Goal: Entertainment & Leisure: Consume media (video, audio)

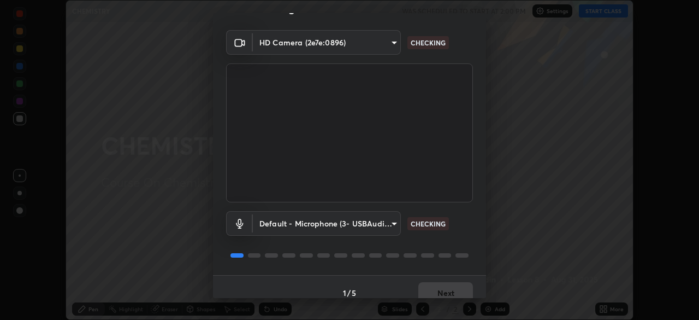
scroll to position [39, 0]
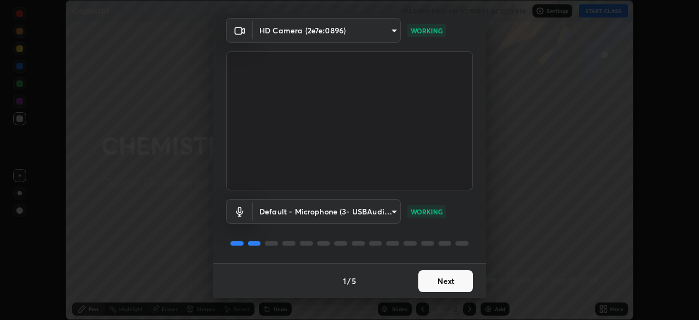
click at [438, 276] on button "Next" at bounding box center [446, 281] width 55 height 22
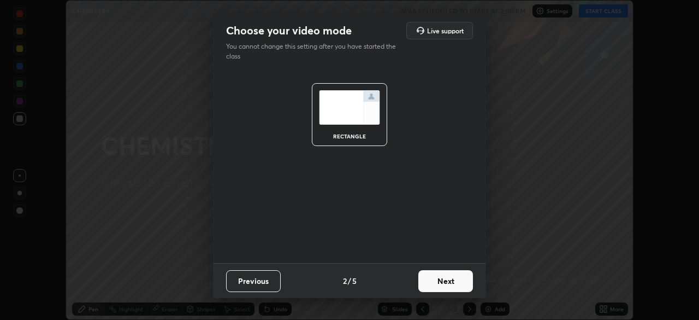
scroll to position [0, 0]
click at [442, 282] on button "Next" at bounding box center [446, 281] width 55 height 22
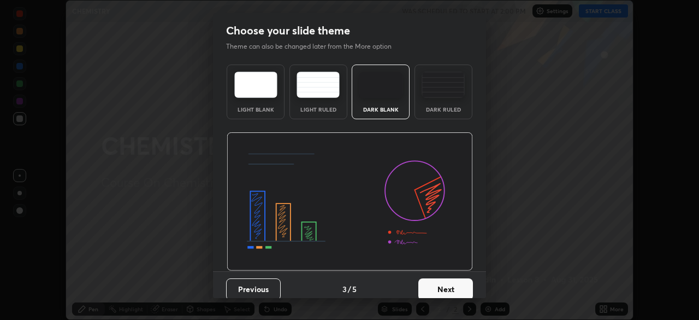
click at [442, 283] on button "Next" at bounding box center [446, 289] width 55 height 22
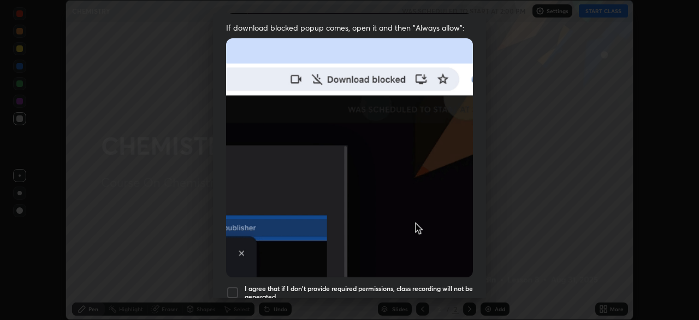
scroll to position [219, 0]
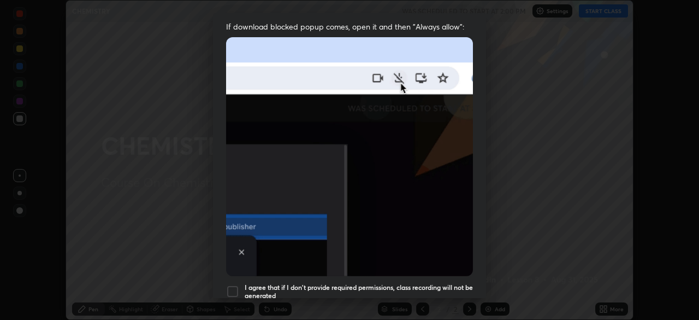
click at [237, 285] on div at bounding box center [232, 291] width 13 height 13
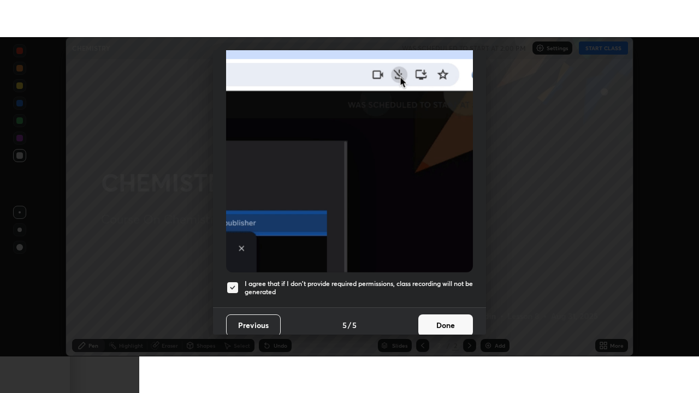
scroll to position [262, 0]
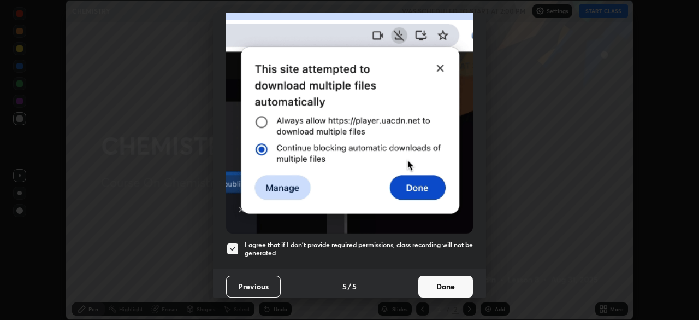
click at [442, 289] on button "Done" at bounding box center [446, 286] width 55 height 22
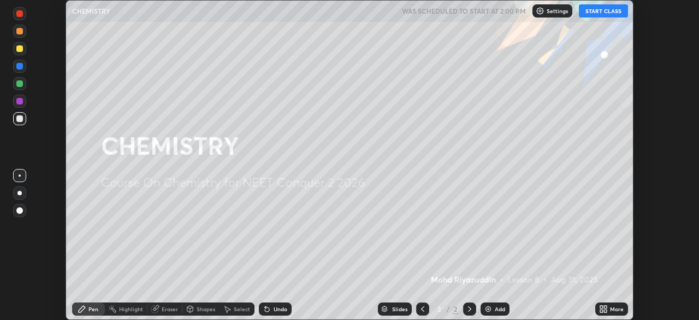
click at [592, 12] on button "START CLASS" at bounding box center [603, 10] width 49 height 13
click at [487, 308] on img at bounding box center [488, 308] width 9 height 9
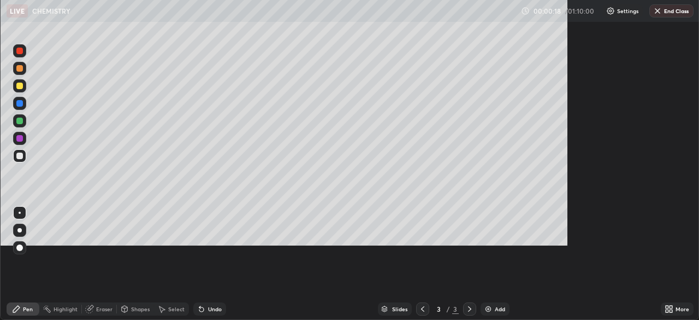
scroll to position [393, 699]
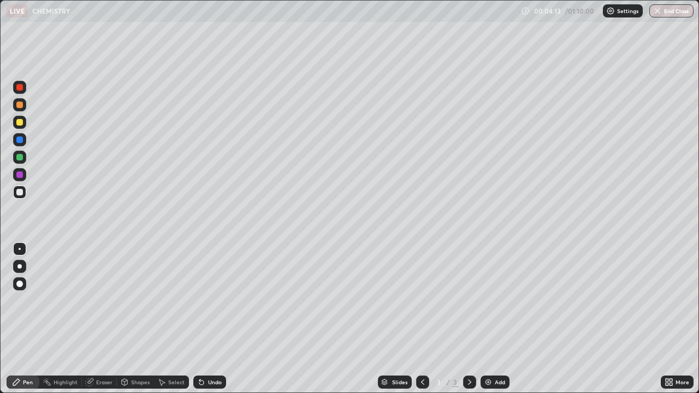
click at [94, 319] on div "Eraser" at bounding box center [99, 382] width 35 height 13
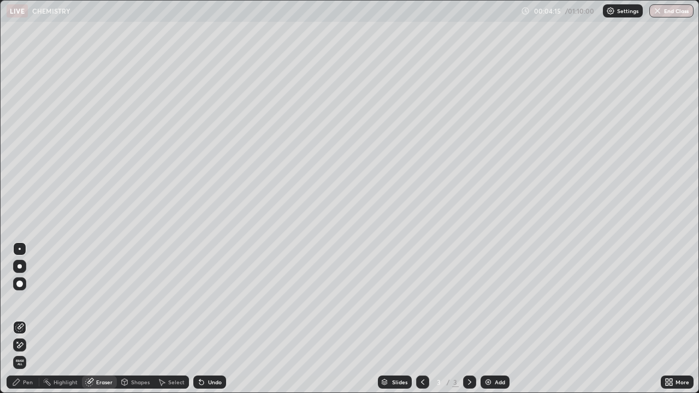
click at [22, 319] on span "Erase all" at bounding box center [20, 363] width 12 height 7
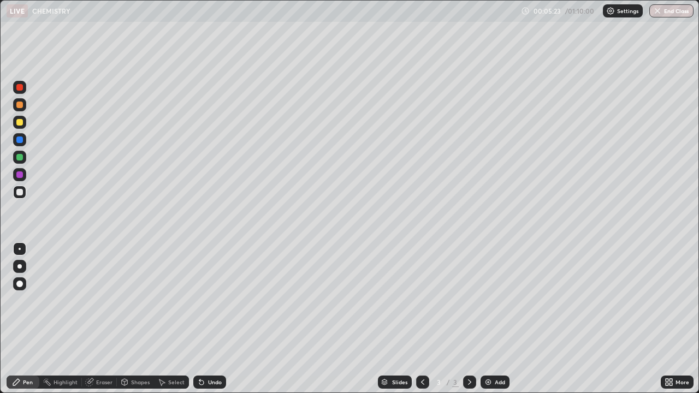
click at [202, 319] on icon at bounding box center [201, 382] width 9 height 9
click at [201, 319] on icon at bounding box center [201, 383] width 4 height 4
click at [200, 319] on icon at bounding box center [201, 383] width 4 height 4
click at [92, 319] on icon at bounding box center [90, 381] width 6 height 5
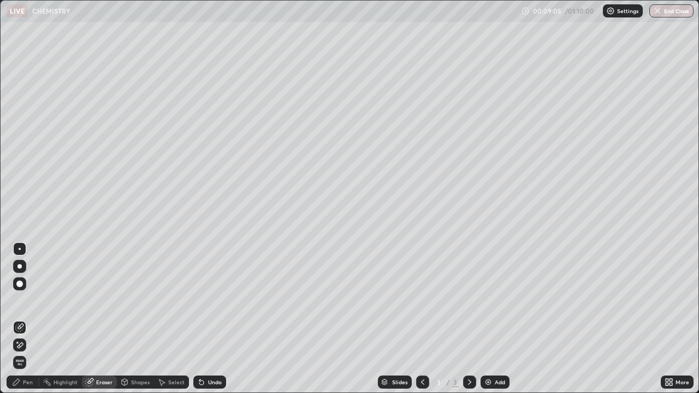
click at [17, 319] on icon at bounding box center [17, 342] width 1 height 1
click at [33, 319] on div "Pen" at bounding box center [23, 382] width 33 height 13
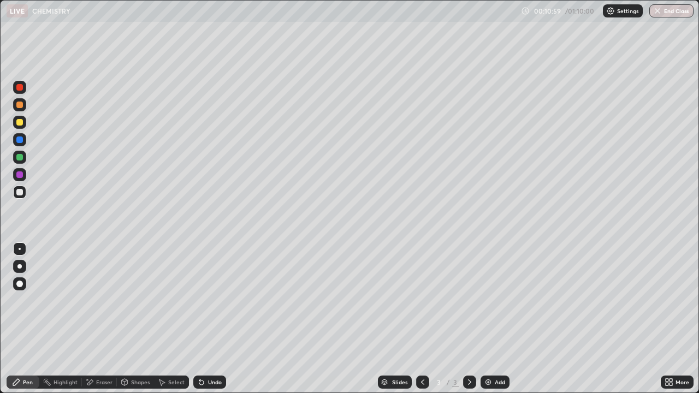
click at [101, 319] on div "Eraser" at bounding box center [104, 382] width 16 height 5
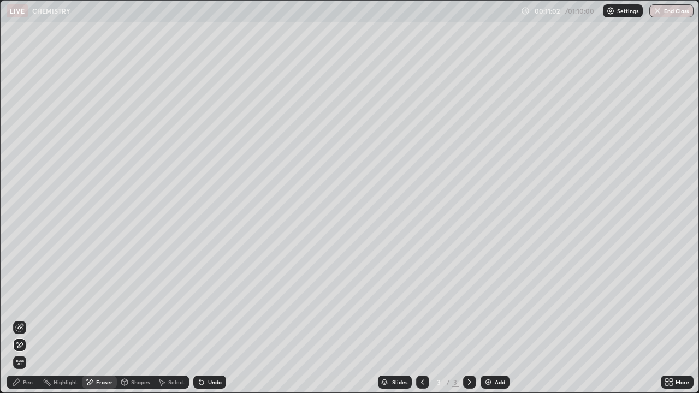
click at [34, 319] on div "Pen" at bounding box center [23, 382] width 33 height 13
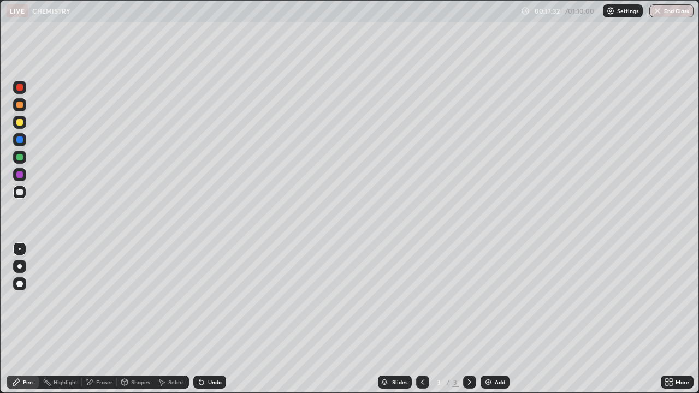
click at [483, 319] on div "Add" at bounding box center [495, 382] width 29 height 13
click at [202, 319] on icon at bounding box center [201, 383] width 4 height 4
click at [199, 319] on icon at bounding box center [201, 383] width 4 height 4
click at [486, 319] on img at bounding box center [488, 382] width 9 height 9
click at [25, 110] on div at bounding box center [19, 104] width 13 height 17
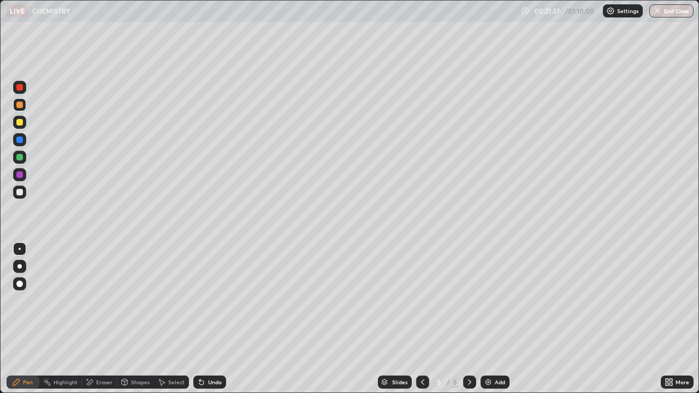
click at [20, 192] on div at bounding box center [19, 192] width 7 height 7
click at [25, 125] on div at bounding box center [19, 122] width 13 height 13
click at [199, 319] on icon at bounding box center [201, 383] width 4 height 4
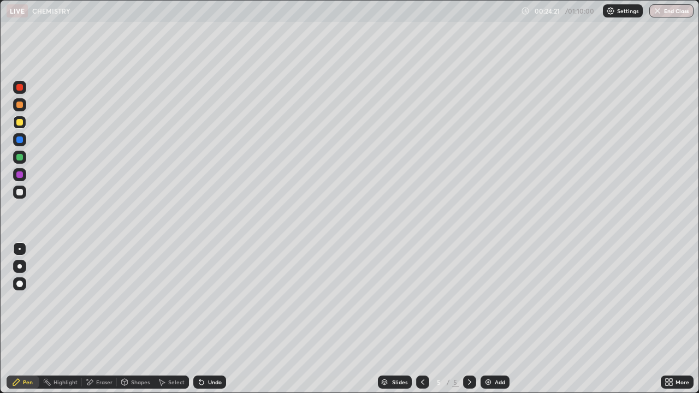
click at [422, 319] on icon at bounding box center [423, 382] width 9 height 9
click at [424, 319] on icon at bounding box center [423, 382] width 9 height 9
click at [101, 319] on div "Eraser" at bounding box center [104, 382] width 16 height 5
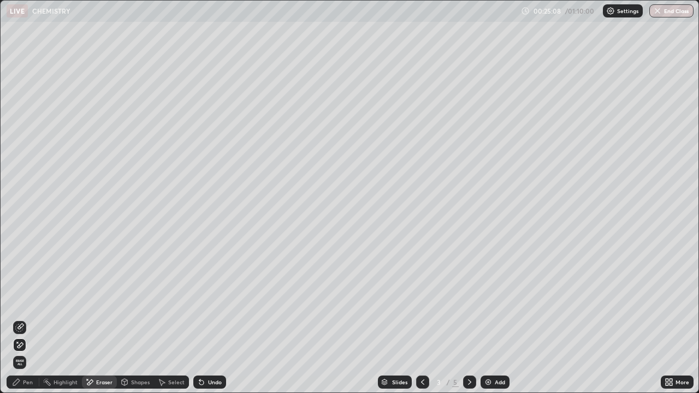
click at [22, 319] on icon at bounding box center [19, 345] width 9 height 9
click at [30, 319] on div "Pen" at bounding box center [28, 382] width 10 height 5
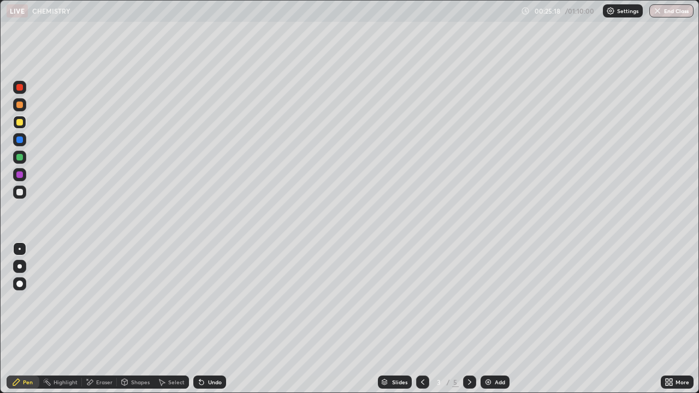
click at [20, 249] on div at bounding box center [20, 249] width 2 height 2
click at [22, 160] on div at bounding box center [19, 157] width 7 height 7
click at [201, 319] on icon at bounding box center [201, 383] width 4 height 4
click at [26, 125] on div at bounding box center [19, 122] width 13 height 13
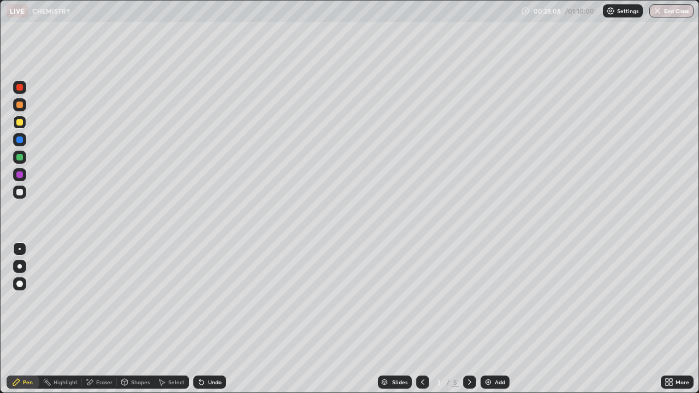
click at [18, 104] on div at bounding box center [19, 105] width 7 height 7
click at [21, 158] on div at bounding box center [19, 157] width 7 height 7
click at [469, 319] on icon at bounding box center [470, 382] width 9 height 9
click at [421, 319] on icon at bounding box center [422, 382] width 3 height 5
click at [486, 319] on div "Add" at bounding box center [495, 382] width 29 height 13
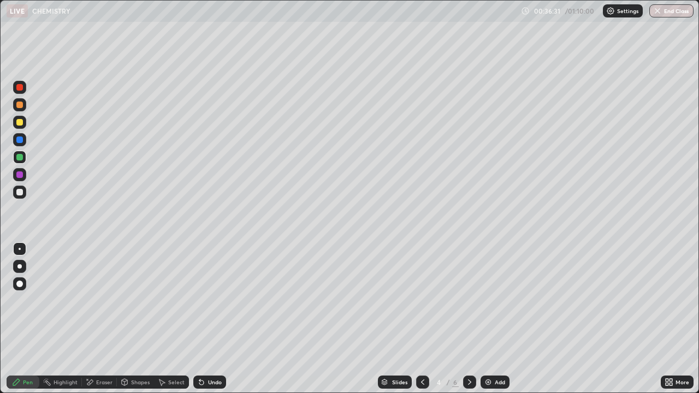
click at [204, 319] on icon at bounding box center [201, 382] width 9 height 9
click at [199, 319] on icon at bounding box center [201, 383] width 4 height 4
click at [199, 319] on icon at bounding box center [201, 382] width 9 height 9
click at [15, 125] on div at bounding box center [19, 122] width 13 height 13
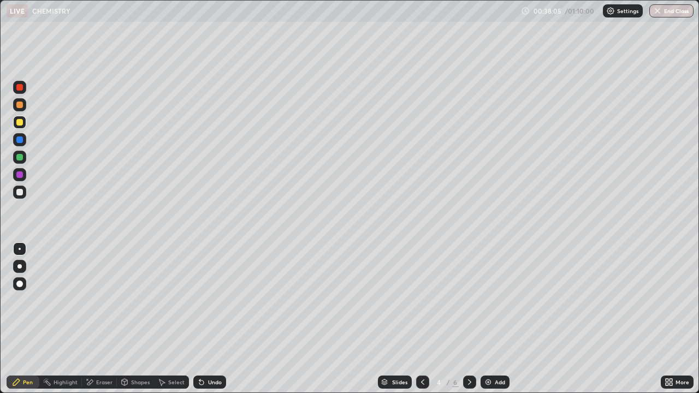
click at [200, 319] on icon at bounding box center [201, 383] width 4 height 4
click at [202, 319] on icon at bounding box center [201, 382] width 9 height 9
click at [200, 319] on icon at bounding box center [201, 383] width 4 height 4
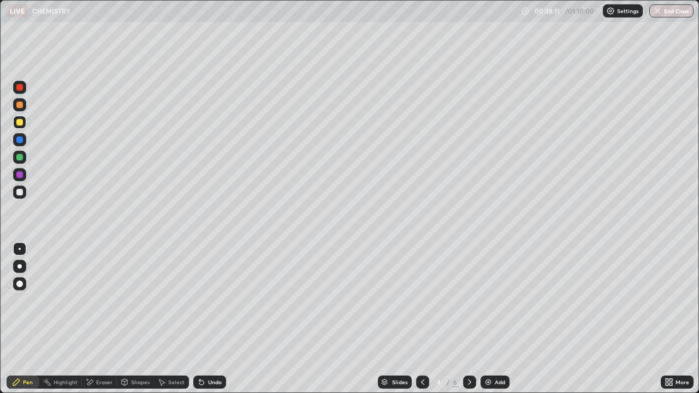
click at [201, 319] on icon at bounding box center [201, 383] width 4 height 4
click at [202, 319] on icon at bounding box center [201, 382] width 9 height 9
click at [200, 319] on icon at bounding box center [201, 383] width 4 height 4
click at [204, 319] on icon at bounding box center [201, 382] width 9 height 9
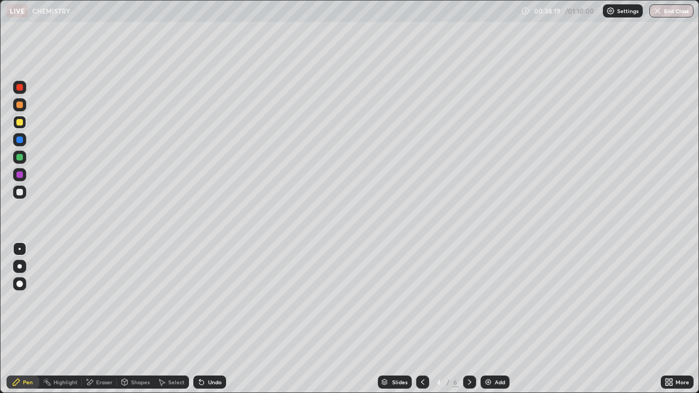
click at [201, 319] on icon at bounding box center [201, 383] width 4 height 4
click at [204, 319] on icon at bounding box center [201, 382] width 9 height 9
click at [97, 319] on div "Eraser" at bounding box center [104, 382] width 16 height 5
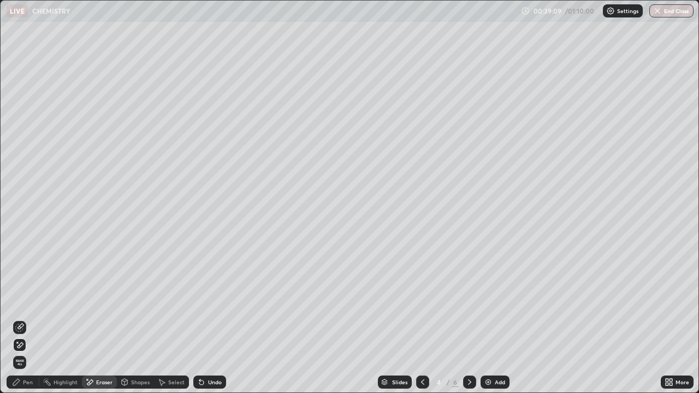
click at [25, 319] on div at bounding box center [19, 345] width 13 height 13
click at [32, 319] on div "Pen" at bounding box center [23, 382] width 33 height 13
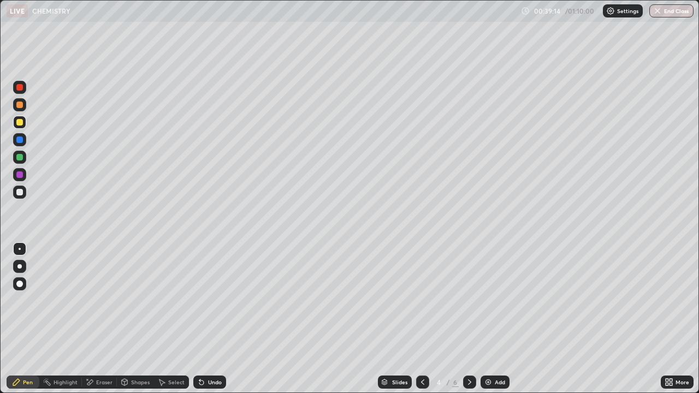
click at [20, 249] on div at bounding box center [20, 249] width 2 height 2
click at [200, 319] on icon at bounding box center [201, 383] width 4 height 4
click at [202, 319] on icon at bounding box center [201, 383] width 4 height 4
click at [202, 319] on icon at bounding box center [201, 382] width 9 height 9
click at [201, 319] on div "Undo" at bounding box center [209, 382] width 33 height 13
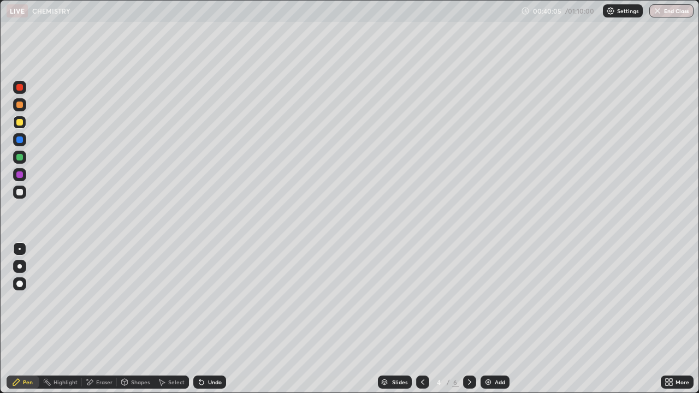
click at [201, 319] on icon at bounding box center [201, 383] width 4 height 4
click at [202, 319] on icon at bounding box center [201, 383] width 4 height 4
click at [200, 319] on icon at bounding box center [201, 383] width 4 height 4
click at [665, 319] on div "More" at bounding box center [677, 382] width 33 height 13
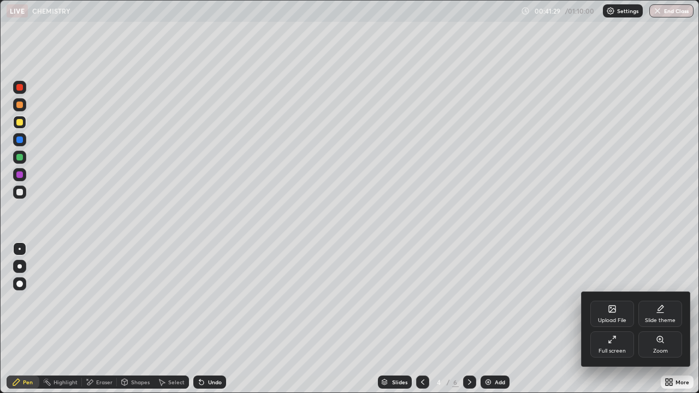
click at [475, 319] on div at bounding box center [349, 196] width 699 height 393
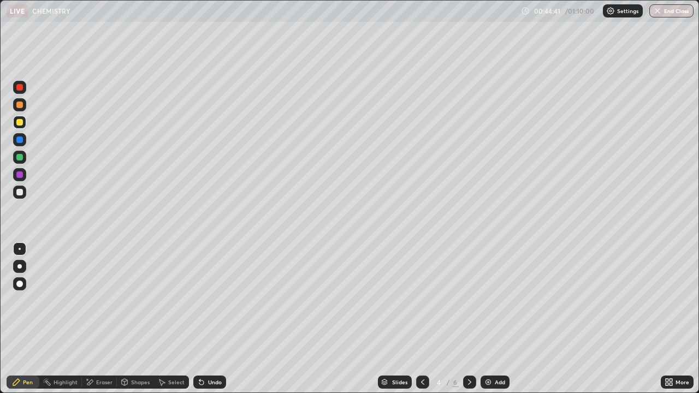
click at [487, 319] on img at bounding box center [488, 382] width 9 height 9
click at [199, 319] on icon at bounding box center [201, 383] width 4 height 4
click at [204, 319] on icon at bounding box center [201, 382] width 9 height 9
click at [200, 319] on icon at bounding box center [201, 383] width 4 height 4
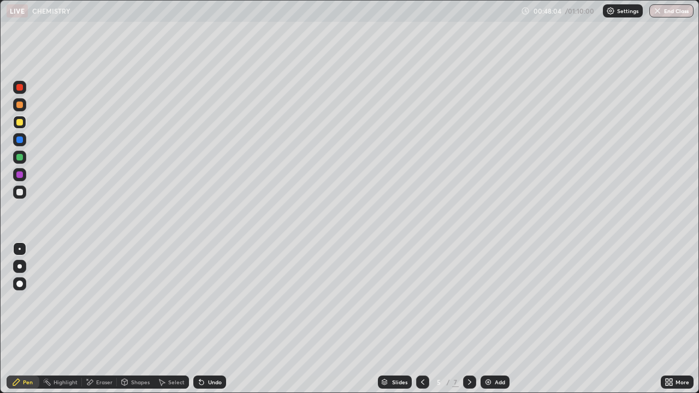
click at [199, 319] on icon at bounding box center [201, 383] width 4 height 4
click at [200, 319] on icon at bounding box center [201, 383] width 4 height 4
click at [199, 319] on icon at bounding box center [201, 383] width 4 height 4
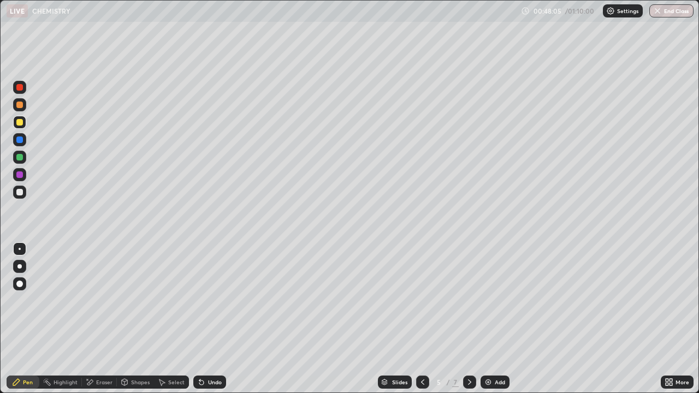
click at [200, 319] on icon at bounding box center [201, 383] width 4 height 4
click at [202, 319] on icon at bounding box center [201, 382] width 9 height 9
click at [487, 319] on img at bounding box center [488, 382] width 9 height 9
click at [199, 319] on icon at bounding box center [201, 383] width 4 height 4
click at [200, 319] on icon at bounding box center [201, 383] width 4 height 4
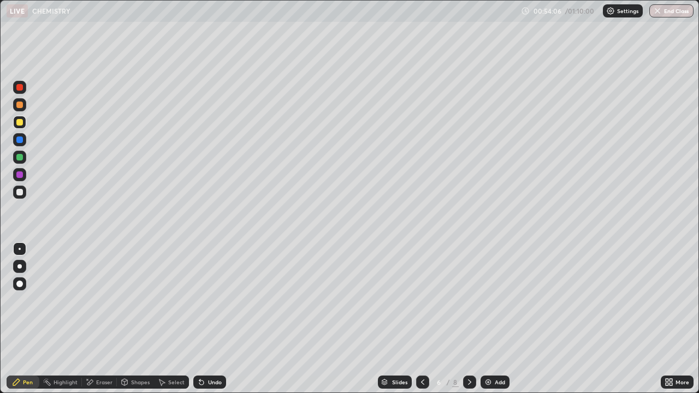
click at [201, 319] on icon at bounding box center [201, 382] width 9 height 9
click at [201, 319] on icon at bounding box center [201, 383] width 4 height 4
click at [200, 319] on icon at bounding box center [201, 383] width 4 height 4
click at [199, 319] on icon at bounding box center [201, 383] width 4 height 4
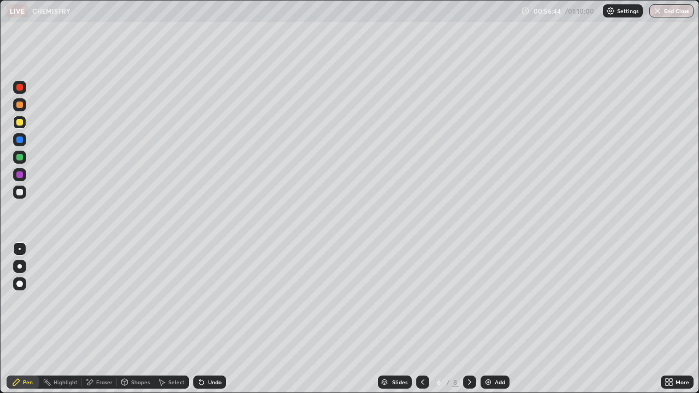
click at [491, 319] on img at bounding box center [488, 382] width 9 height 9
click at [198, 319] on icon at bounding box center [201, 382] width 9 height 9
click at [21, 88] on div at bounding box center [19, 87] width 7 height 7
click at [658, 11] on img "button" at bounding box center [658, 11] width 9 height 9
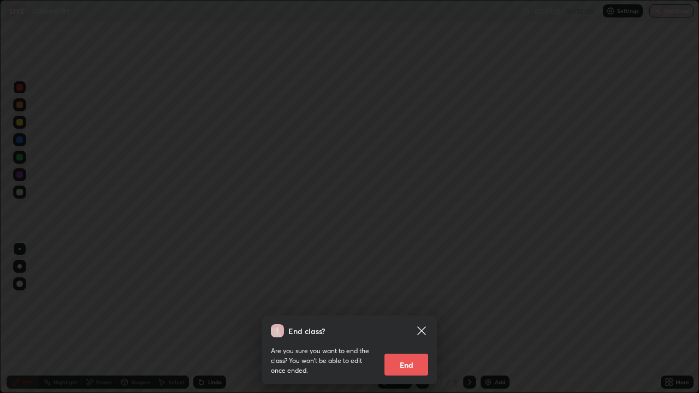
click at [397, 319] on button "End" at bounding box center [407, 365] width 44 height 22
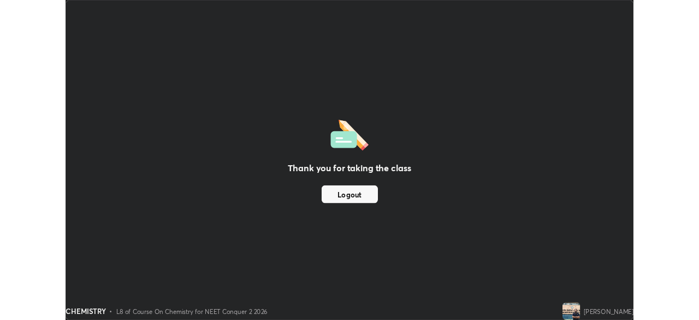
scroll to position [54327, 53947]
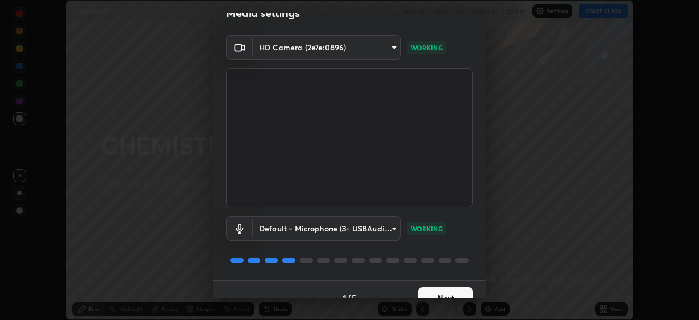
scroll to position [39, 0]
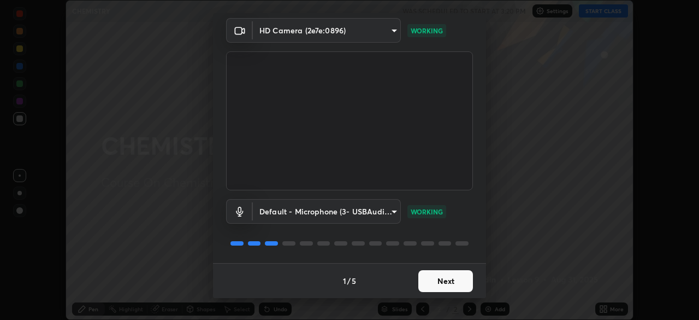
click at [446, 273] on button "Next" at bounding box center [446, 281] width 55 height 22
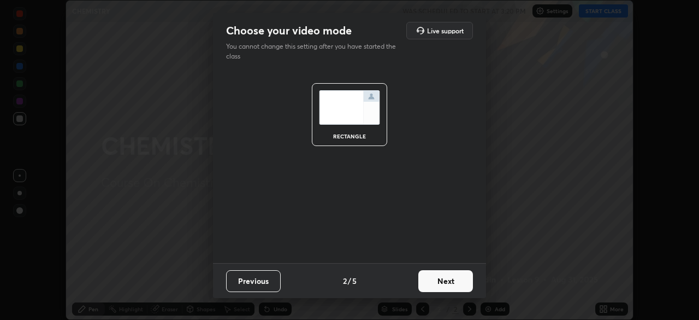
scroll to position [0, 0]
click at [455, 279] on button "Next" at bounding box center [446, 281] width 55 height 22
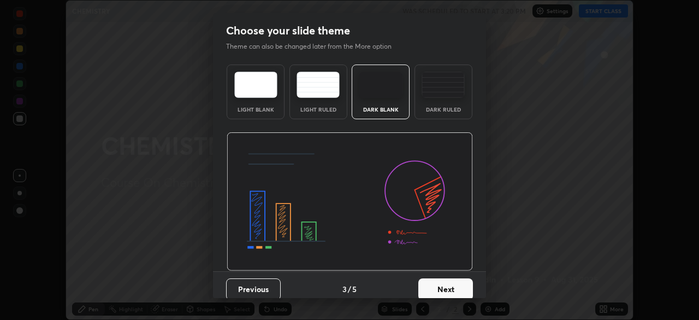
click at [457, 287] on button "Next" at bounding box center [446, 289] width 55 height 22
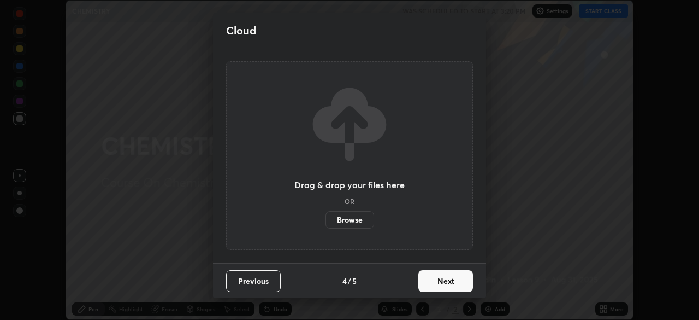
click at [443, 281] on button "Next" at bounding box center [446, 281] width 55 height 22
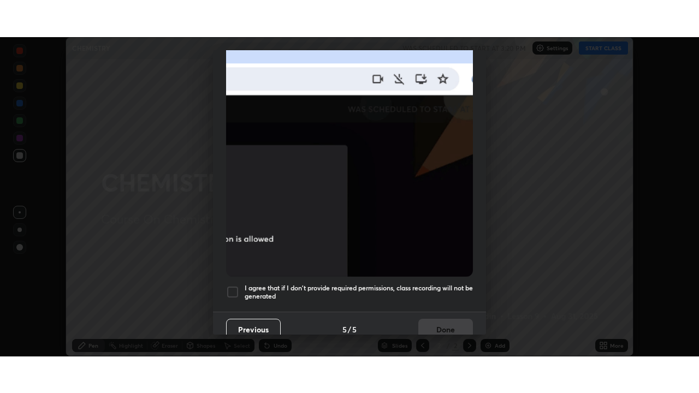
scroll to position [262, 0]
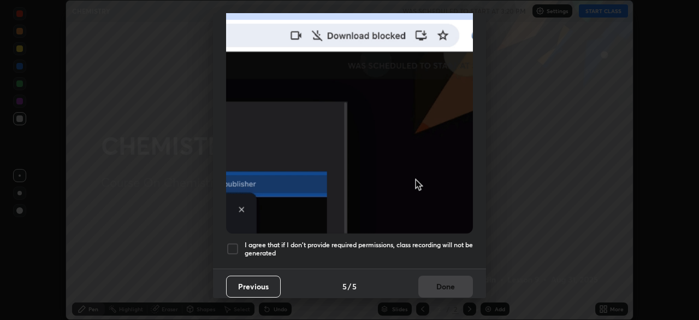
click at [236, 245] on div at bounding box center [232, 248] width 13 height 13
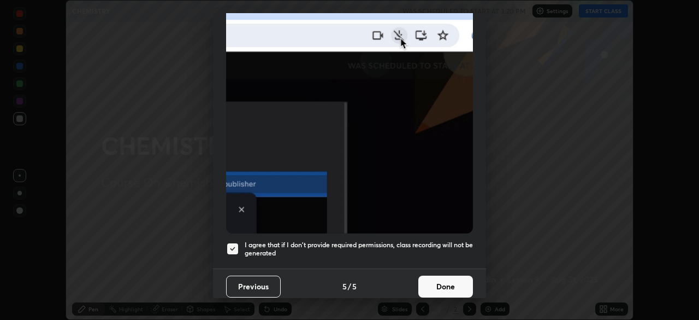
click at [438, 277] on button "Done" at bounding box center [446, 286] width 55 height 22
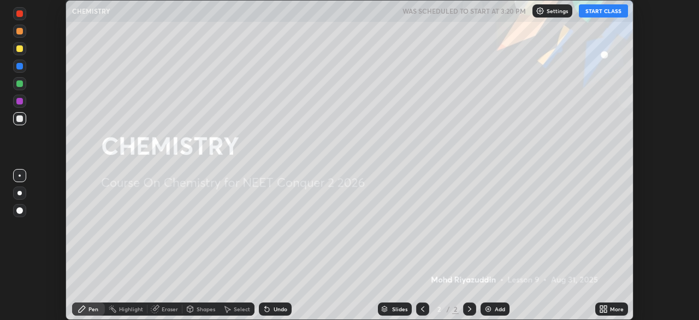
click at [590, 15] on button "START CLASS" at bounding box center [603, 10] width 49 height 13
click at [487, 311] on img at bounding box center [488, 308] width 9 height 9
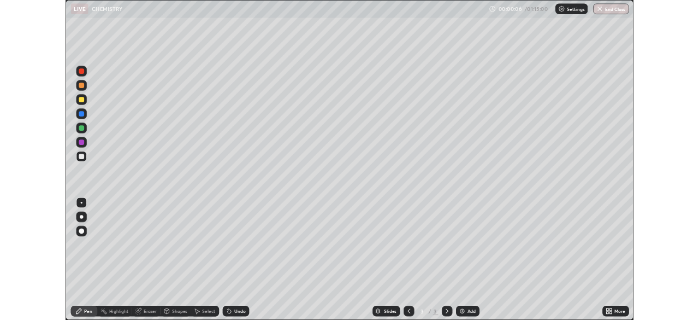
scroll to position [393, 699]
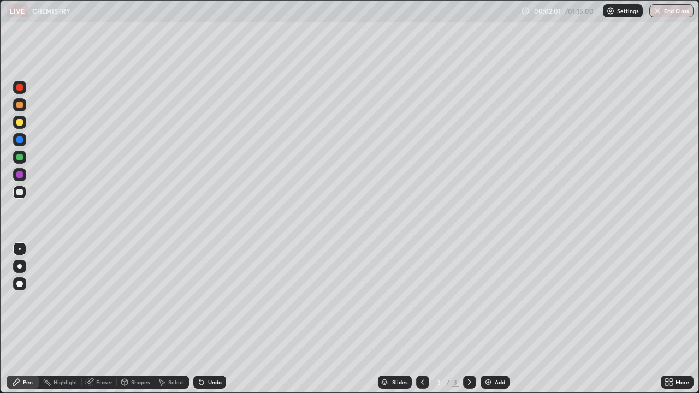
click at [201, 319] on icon at bounding box center [201, 383] width 4 height 4
click at [201, 319] on icon at bounding box center [201, 382] width 9 height 9
click at [201, 319] on icon at bounding box center [201, 383] width 4 height 4
click at [202, 319] on icon at bounding box center [201, 382] width 9 height 9
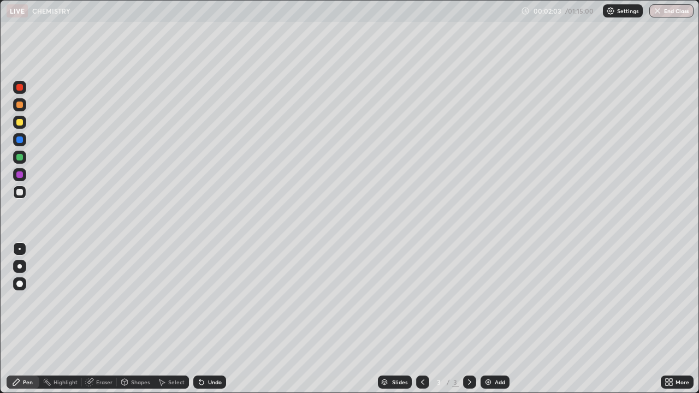
click at [199, 319] on icon at bounding box center [199, 380] width 1 height 1
click at [200, 319] on icon at bounding box center [201, 383] width 4 height 4
click at [202, 319] on icon at bounding box center [201, 382] width 9 height 9
click at [201, 319] on icon at bounding box center [201, 382] width 9 height 9
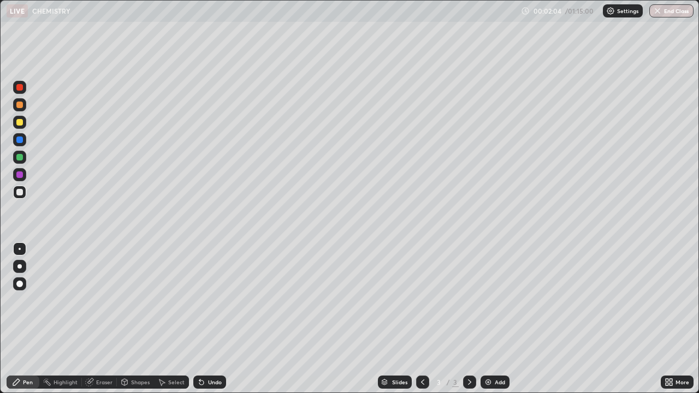
click at [201, 319] on icon at bounding box center [201, 383] width 4 height 4
click at [202, 319] on icon at bounding box center [201, 382] width 9 height 9
click at [204, 319] on icon at bounding box center [201, 382] width 9 height 9
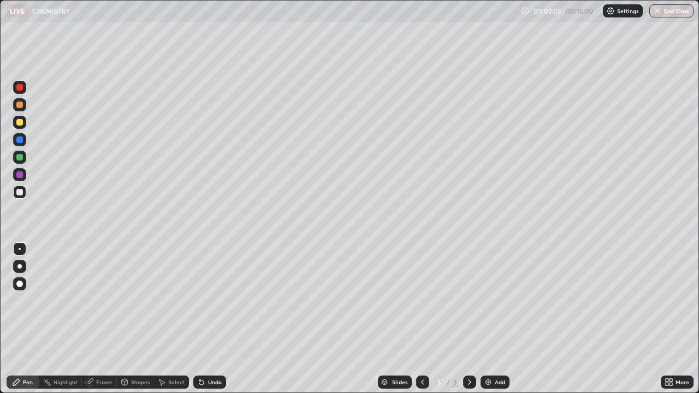
click at [204, 319] on div "Undo" at bounding box center [209, 382] width 33 height 13
click at [205, 319] on div "Undo" at bounding box center [209, 382] width 33 height 13
click at [200, 319] on icon at bounding box center [201, 383] width 4 height 4
click at [201, 319] on icon at bounding box center [201, 383] width 4 height 4
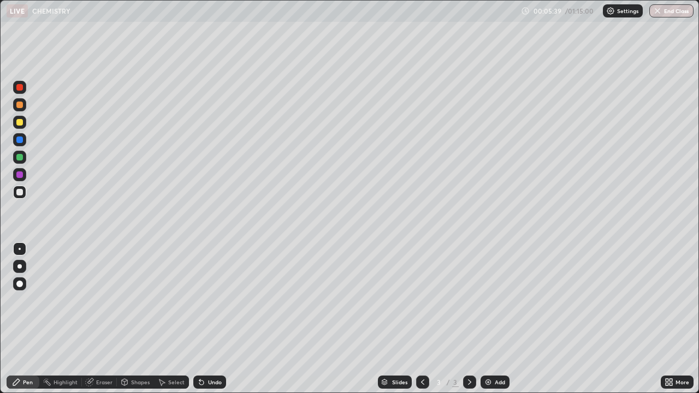
click at [203, 319] on icon at bounding box center [201, 382] width 9 height 9
click at [18, 122] on div at bounding box center [19, 122] width 7 height 7
click at [483, 319] on div "Add" at bounding box center [495, 382] width 29 height 13
click at [202, 319] on icon at bounding box center [201, 382] width 9 height 9
click at [199, 319] on icon at bounding box center [201, 383] width 4 height 4
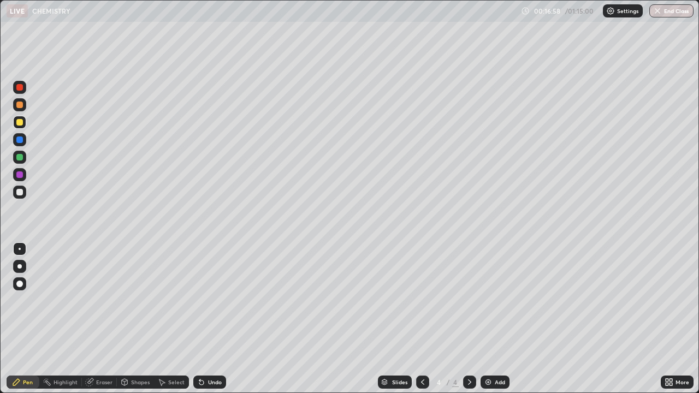
click at [203, 319] on icon at bounding box center [201, 382] width 9 height 9
click at [201, 319] on icon at bounding box center [201, 383] width 4 height 4
click at [485, 319] on img at bounding box center [488, 382] width 9 height 9
click at [199, 319] on icon at bounding box center [201, 383] width 4 height 4
click at [200, 319] on icon at bounding box center [201, 383] width 4 height 4
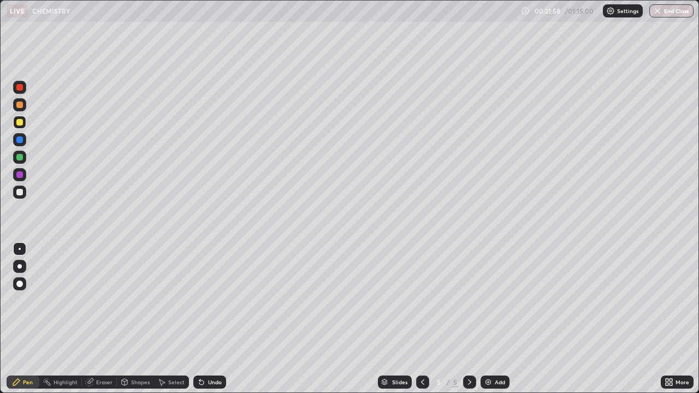
click at [200, 319] on icon at bounding box center [201, 383] width 4 height 4
click at [199, 319] on icon at bounding box center [201, 383] width 4 height 4
click at [201, 319] on icon at bounding box center [201, 383] width 4 height 4
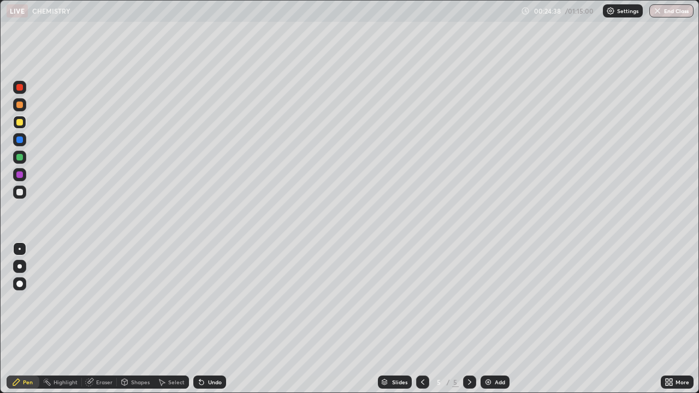
click at [202, 319] on icon at bounding box center [201, 382] width 9 height 9
click at [200, 319] on icon at bounding box center [201, 383] width 4 height 4
click at [203, 319] on icon at bounding box center [201, 382] width 9 height 9
click at [202, 319] on icon at bounding box center [201, 382] width 9 height 9
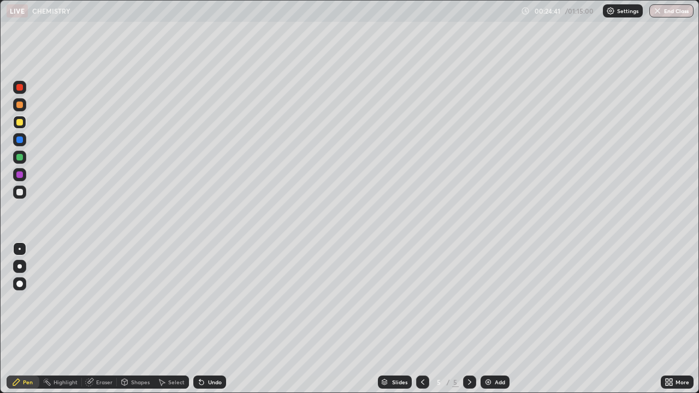
click at [422, 319] on icon at bounding box center [423, 382] width 9 height 9
click at [419, 319] on div at bounding box center [422, 382] width 13 height 13
click at [468, 319] on icon at bounding box center [470, 382] width 9 height 9
click at [469, 319] on div at bounding box center [469, 382] width 13 height 13
click at [486, 319] on img at bounding box center [488, 382] width 9 height 9
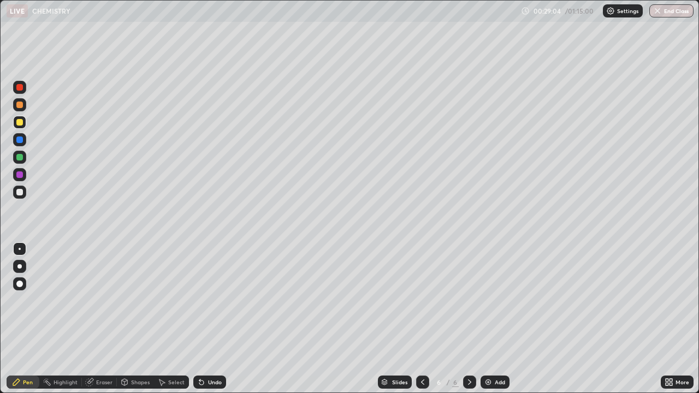
click at [203, 319] on icon at bounding box center [201, 382] width 9 height 9
click at [200, 319] on icon at bounding box center [201, 383] width 4 height 4
click at [208, 319] on div "Undo" at bounding box center [215, 382] width 14 height 5
click at [202, 319] on icon at bounding box center [201, 383] width 4 height 4
click at [485, 319] on img at bounding box center [488, 382] width 9 height 9
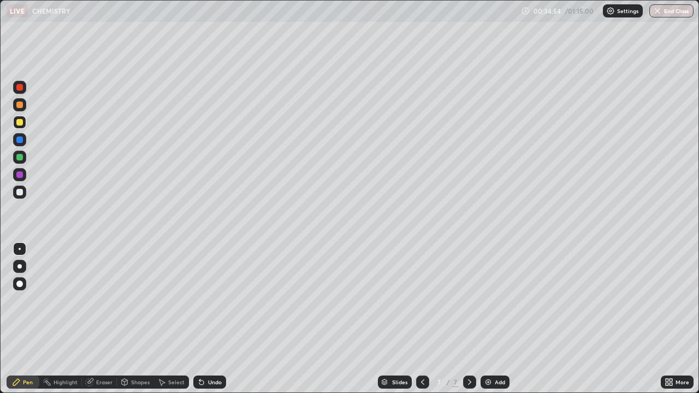
click at [202, 319] on icon at bounding box center [201, 382] width 9 height 9
click at [199, 319] on icon at bounding box center [201, 383] width 4 height 4
click at [422, 319] on icon at bounding box center [423, 382] width 9 height 9
click at [469, 319] on icon at bounding box center [470, 382] width 9 height 9
click at [202, 319] on icon at bounding box center [201, 383] width 4 height 4
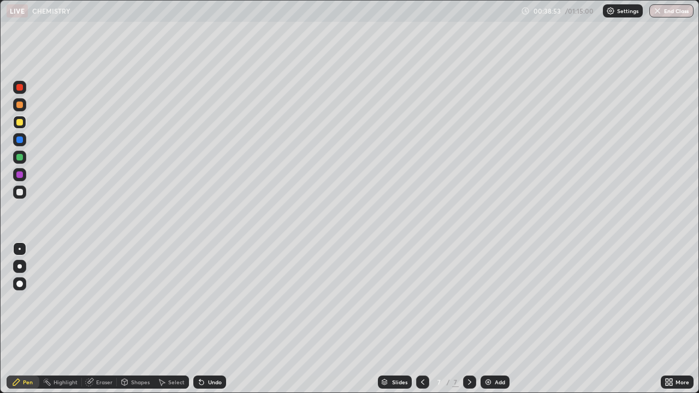
click at [201, 319] on icon at bounding box center [201, 383] width 4 height 4
click at [200, 319] on icon at bounding box center [201, 383] width 4 height 4
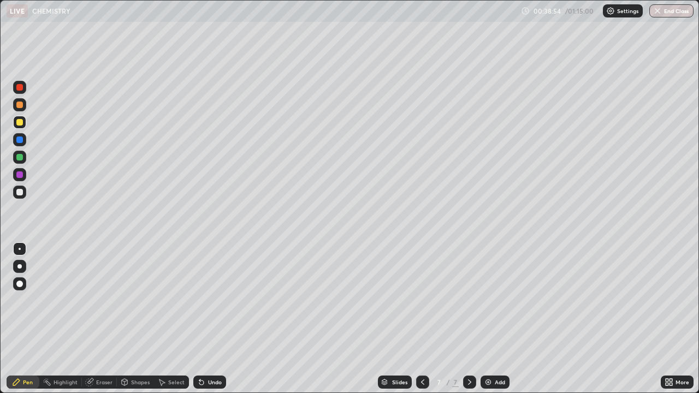
click at [200, 319] on icon at bounding box center [201, 383] width 4 height 4
click at [201, 319] on icon at bounding box center [201, 383] width 4 height 4
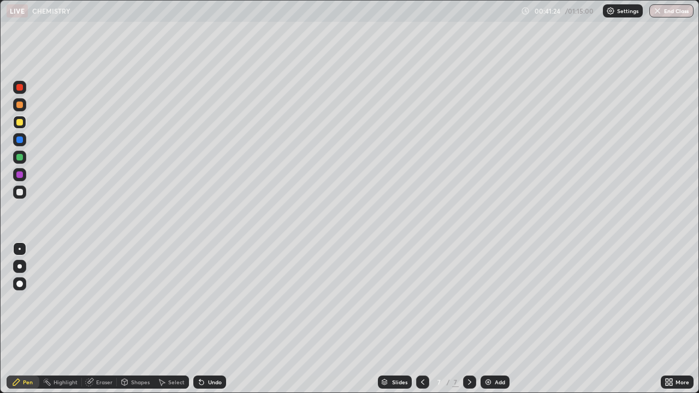
click at [485, 319] on img at bounding box center [488, 382] width 9 height 9
click at [199, 319] on icon at bounding box center [199, 380] width 1 height 1
click at [204, 319] on icon at bounding box center [201, 382] width 9 height 9
click at [19, 190] on div at bounding box center [19, 192] width 7 height 7
click at [20, 178] on div at bounding box center [19, 175] width 7 height 7
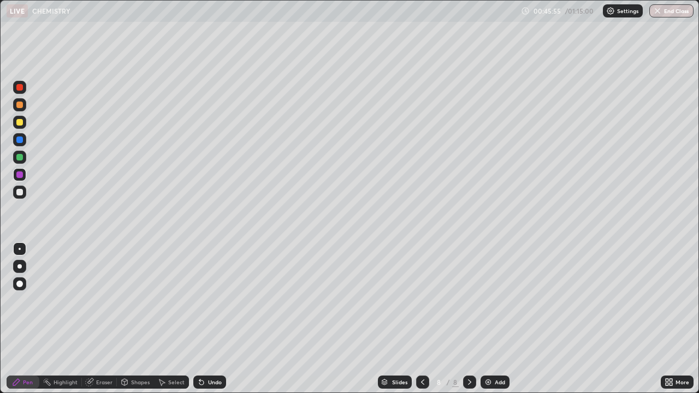
click at [25, 141] on div at bounding box center [19, 139] width 13 height 13
click at [200, 319] on icon at bounding box center [201, 383] width 4 height 4
click at [20, 157] on div at bounding box center [19, 157] width 7 height 7
click at [21, 191] on div at bounding box center [19, 192] width 7 height 7
click at [491, 319] on img at bounding box center [488, 382] width 9 height 9
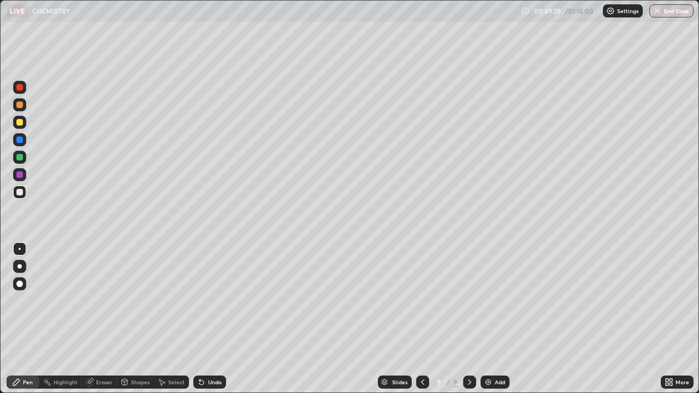
click at [200, 319] on icon at bounding box center [201, 383] width 4 height 4
click at [206, 319] on div "Undo" at bounding box center [209, 382] width 33 height 13
click at [104, 319] on div "Eraser" at bounding box center [104, 382] width 16 height 5
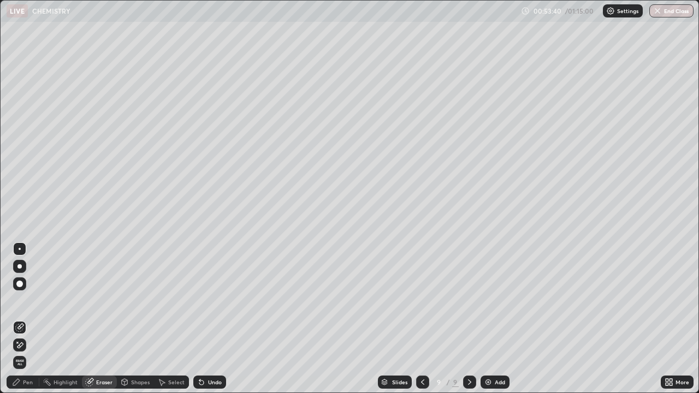
click at [20, 319] on icon at bounding box center [20, 345] width 6 height 5
click at [30, 319] on div "Pen" at bounding box center [28, 382] width 10 height 5
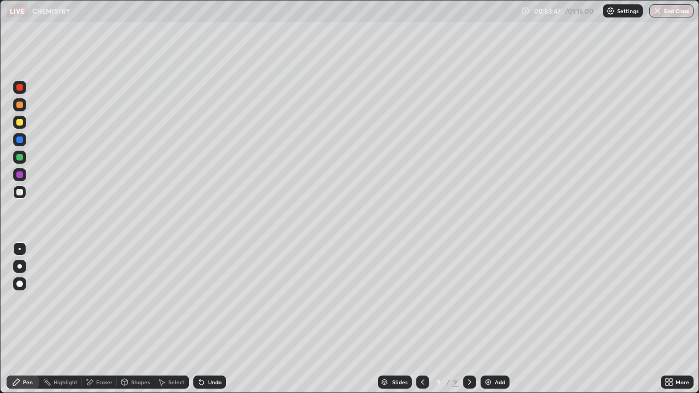
click at [25, 193] on div at bounding box center [19, 192] width 13 height 13
click at [202, 319] on icon at bounding box center [201, 383] width 4 height 4
click at [481, 319] on div "Add" at bounding box center [495, 382] width 29 height 13
click at [201, 319] on icon at bounding box center [201, 383] width 4 height 4
click at [485, 319] on img at bounding box center [488, 382] width 9 height 9
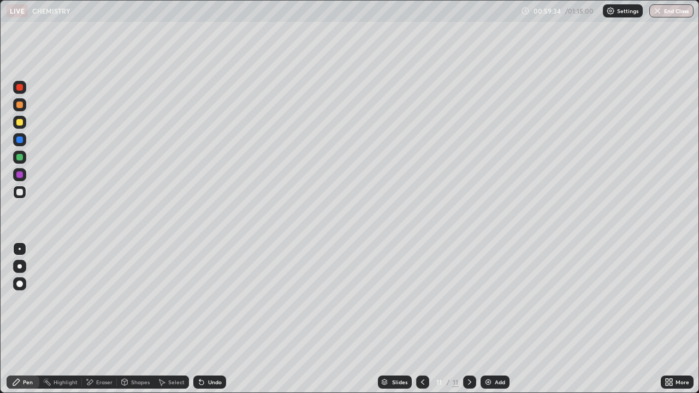
click at [206, 319] on div "Undo" at bounding box center [209, 382] width 33 height 13
click at [98, 319] on div "Eraser" at bounding box center [104, 382] width 16 height 5
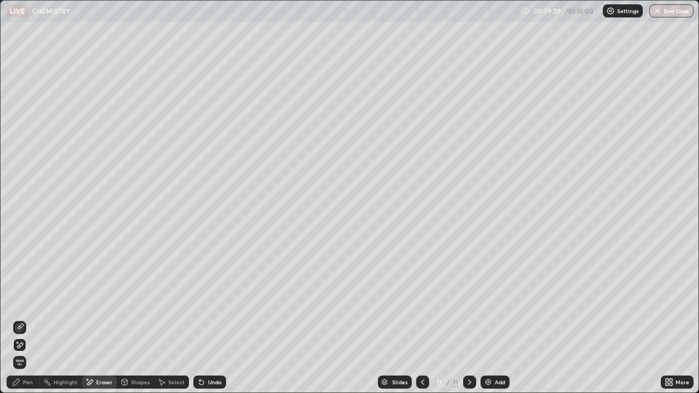
click at [27, 319] on div "Pen" at bounding box center [28, 382] width 10 height 5
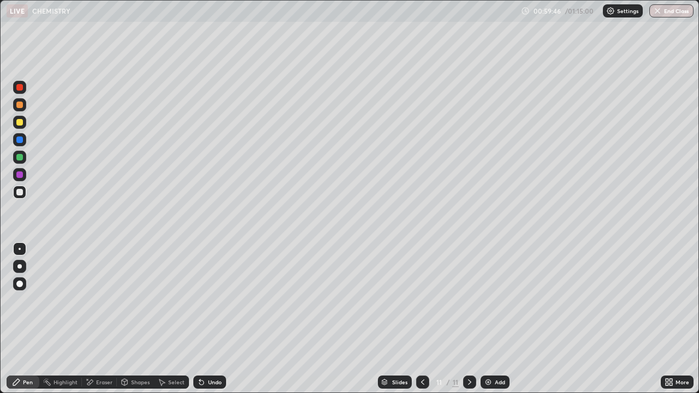
click at [197, 319] on icon at bounding box center [201, 382] width 9 height 9
click at [200, 319] on icon at bounding box center [201, 383] width 4 height 4
click at [203, 319] on div "Undo" at bounding box center [209, 382] width 33 height 13
click at [200, 319] on icon at bounding box center [201, 383] width 4 height 4
click at [205, 319] on div "Undo" at bounding box center [209, 382] width 33 height 13
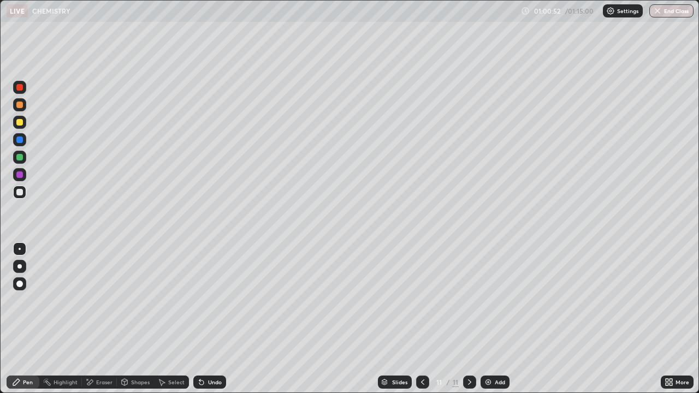
click at [201, 319] on icon at bounding box center [201, 383] width 4 height 4
click at [200, 319] on icon at bounding box center [201, 383] width 4 height 4
click at [202, 319] on icon at bounding box center [201, 382] width 9 height 9
click at [202, 319] on icon at bounding box center [201, 383] width 4 height 4
click at [201, 319] on icon at bounding box center [201, 383] width 4 height 4
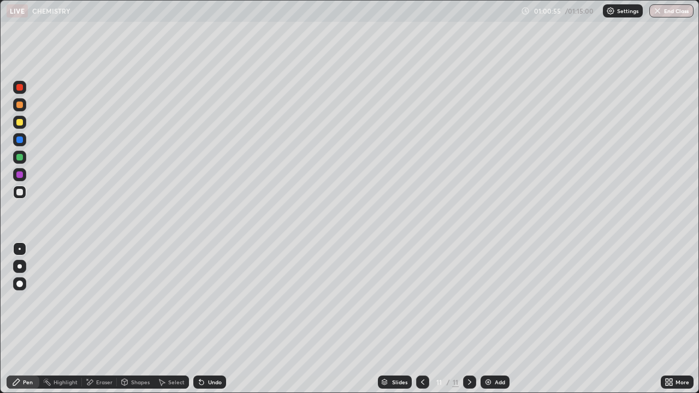
click at [199, 319] on icon at bounding box center [201, 383] width 4 height 4
click at [93, 319] on div "Eraser" at bounding box center [99, 382] width 35 height 13
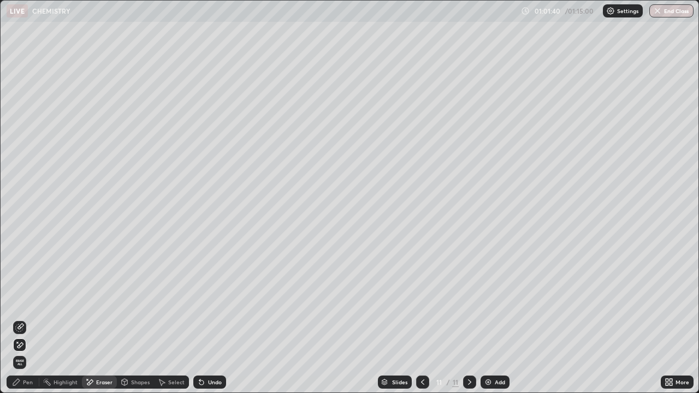
click at [31, 319] on div "Pen" at bounding box center [28, 382] width 10 height 5
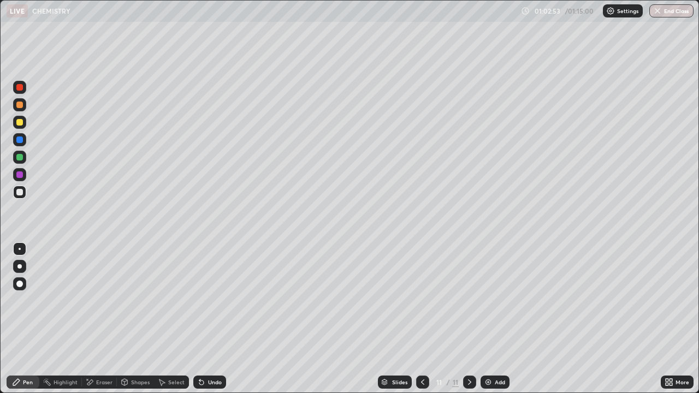
click at [205, 319] on div "Undo" at bounding box center [209, 382] width 33 height 13
click at [200, 319] on icon at bounding box center [201, 383] width 4 height 4
click at [488, 319] on img at bounding box center [488, 382] width 9 height 9
click at [200, 319] on icon at bounding box center [201, 383] width 4 height 4
click at [202, 319] on icon at bounding box center [201, 383] width 4 height 4
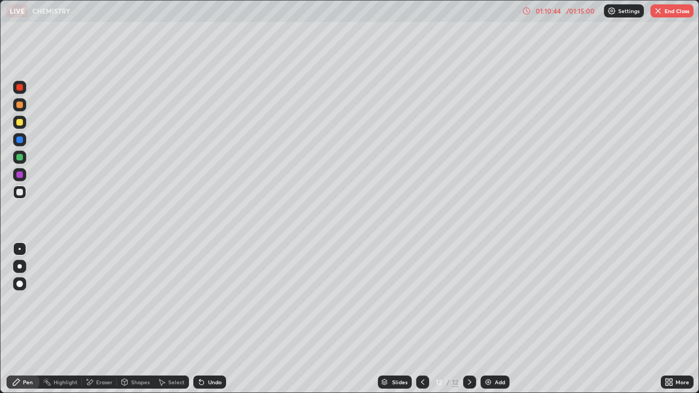
click at [201, 319] on icon at bounding box center [201, 383] width 4 height 4
click at [202, 319] on icon at bounding box center [201, 382] width 9 height 9
click at [200, 319] on icon at bounding box center [201, 383] width 4 height 4
click at [203, 319] on div "Undo" at bounding box center [209, 382] width 33 height 13
click at [200, 319] on icon at bounding box center [201, 383] width 4 height 4
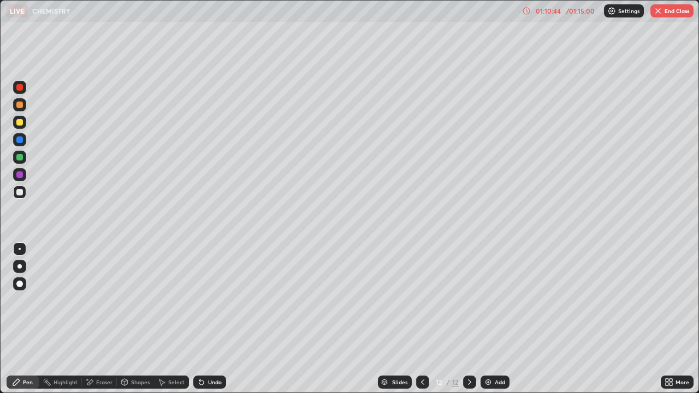
click at [200, 319] on icon at bounding box center [201, 383] width 4 height 4
click at [203, 319] on div "Undo" at bounding box center [209, 382] width 33 height 13
click at [204, 319] on div "Undo" at bounding box center [209, 382] width 33 height 13
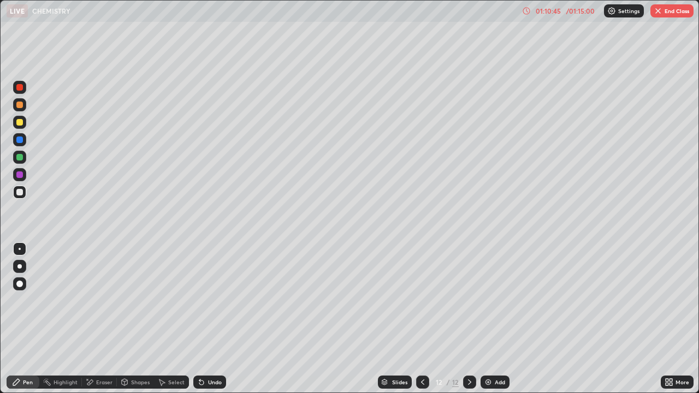
click at [204, 319] on div "Undo" at bounding box center [209, 382] width 33 height 13
click at [205, 319] on div "Undo" at bounding box center [209, 382] width 33 height 13
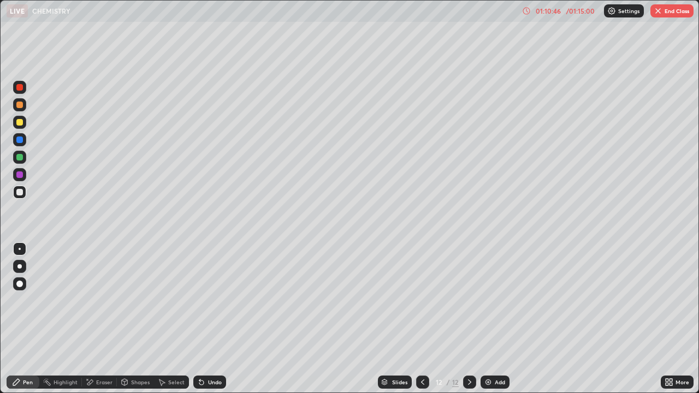
click at [206, 319] on div "Undo" at bounding box center [209, 382] width 33 height 13
click at [207, 319] on div "Undo" at bounding box center [209, 382] width 33 height 13
click at [205, 319] on div "Undo" at bounding box center [209, 382] width 33 height 13
click at [200, 319] on icon at bounding box center [201, 383] width 4 height 4
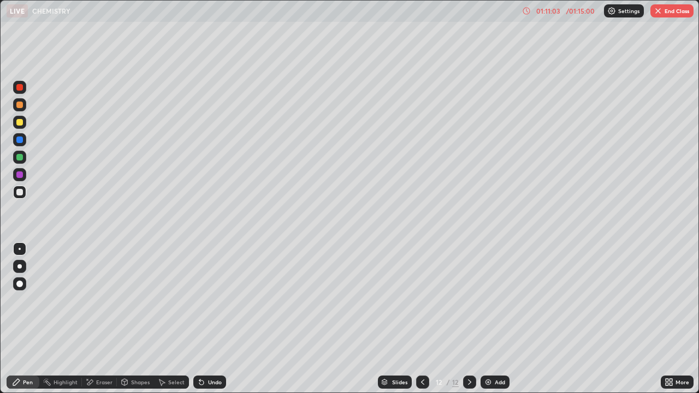
click at [202, 319] on icon at bounding box center [201, 383] width 4 height 4
click at [98, 319] on div "Eraser" at bounding box center [104, 382] width 16 height 5
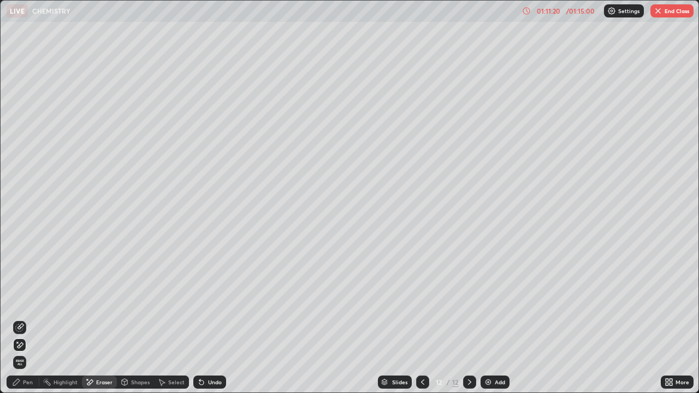
click at [28, 319] on div "Pen" at bounding box center [28, 382] width 10 height 5
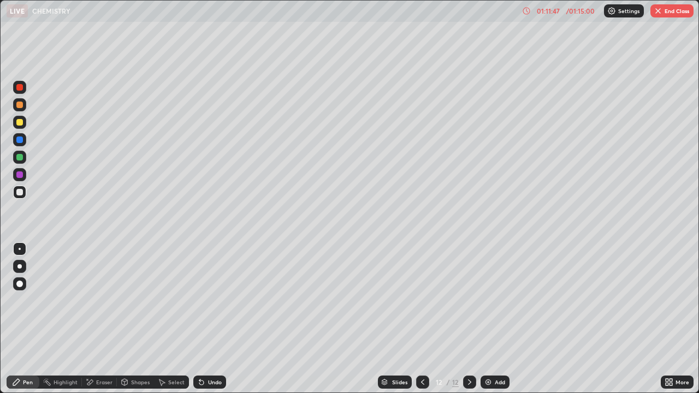
click at [486, 319] on img at bounding box center [488, 382] width 9 height 9
click at [199, 319] on icon at bounding box center [201, 382] width 9 height 9
click at [200, 319] on icon at bounding box center [201, 382] width 9 height 9
click at [661, 11] on img "button" at bounding box center [658, 11] width 9 height 9
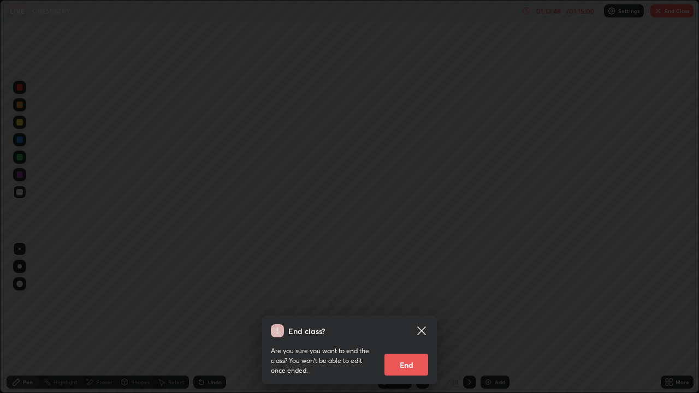
click at [401, 319] on button "End" at bounding box center [407, 365] width 44 height 22
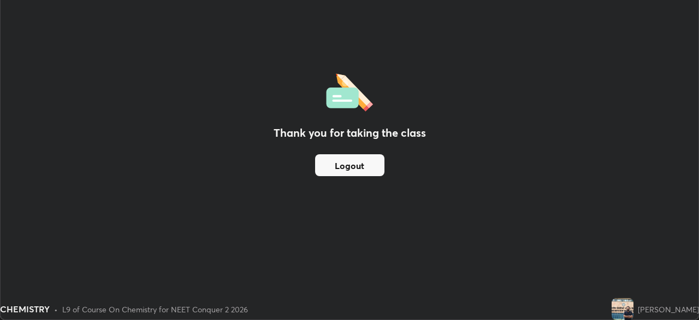
scroll to position [54327, 53947]
